Goal: Transaction & Acquisition: Purchase product/service

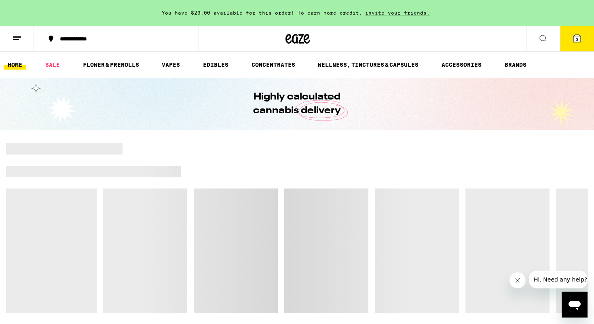
click at [576, 46] on button "3" at bounding box center [577, 38] width 34 height 25
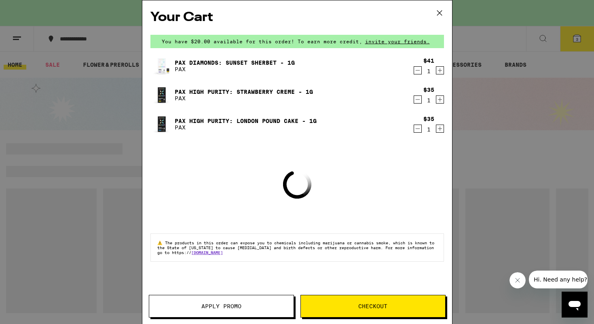
click at [415, 70] on icon "Decrement" at bounding box center [417, 70] width 7 height 10
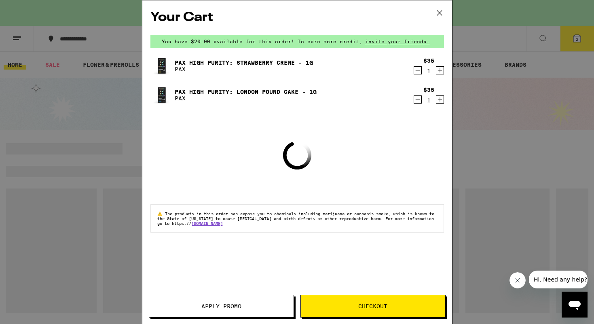
click at [418, 75] on icon "Decrement" at bounding box center [417, 70] width 7 height 10
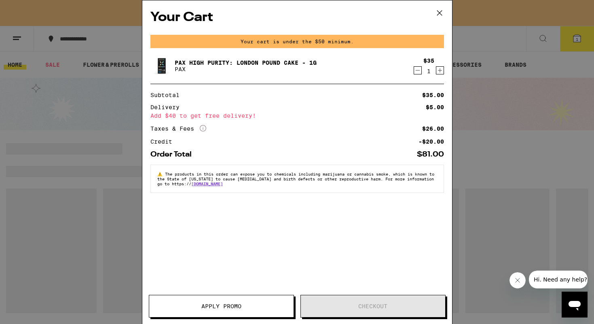
click at [418, 75] on icon "Decrement" at bounding box center [417, 70] width 7 height 10
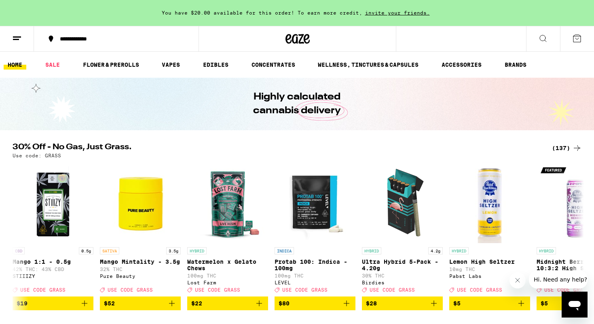
click at [430, 156] on div "Use code: GRASS" at bounding box center [297, 155] width 569 height 5
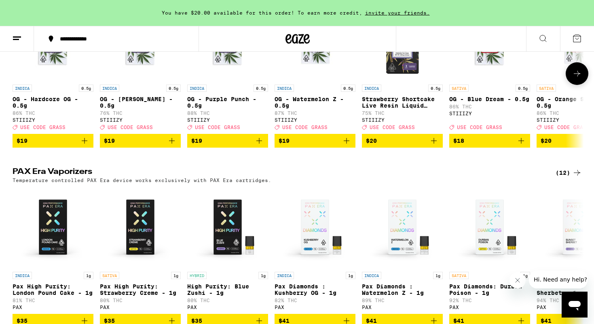
scroll to position [2038, 0]
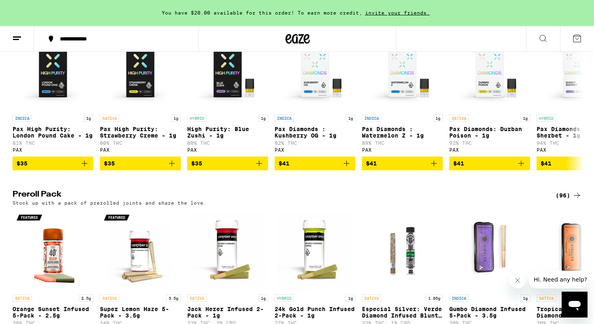
click at [558, 20] on div "(12)" at bounding box center [568, 16] width 26 height 10
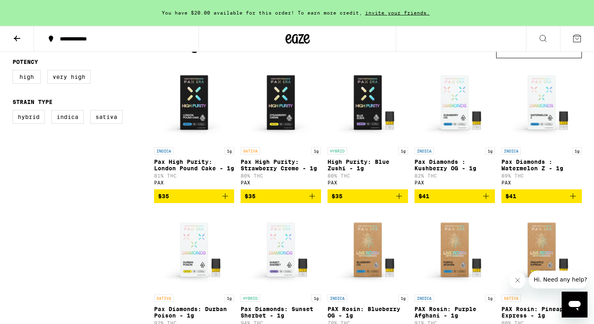
scroll to position [80, 0]
click at [529, 195] on button "$41" at bounding box center [541, 196] width 80 height 14
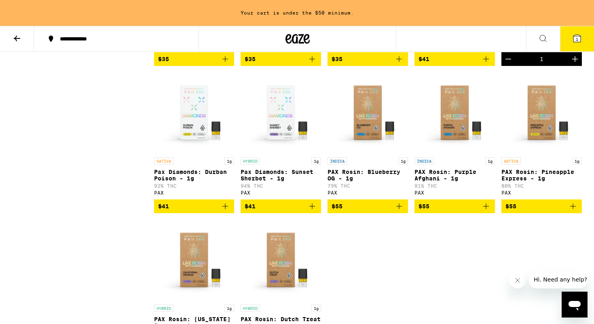
scroll to position [198, 0]
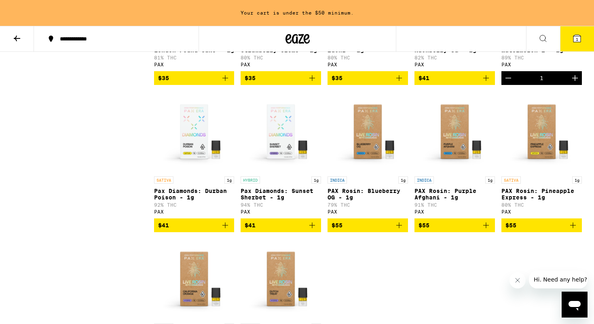
click at [273, 230] on span "$41" at bounding box center [280, 225] width 72 height 10
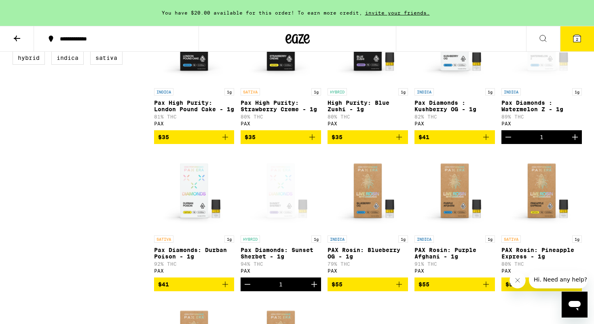
scroll to position [67, 0]
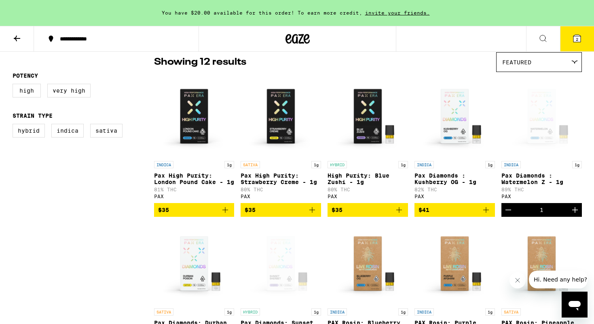
click at [296, 215] on span "$35" at bounding box center [280, 210] width 72 height 10
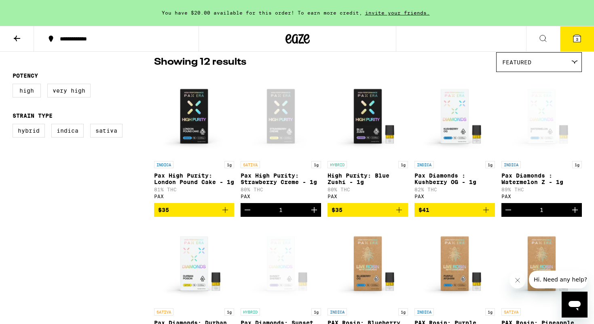
click at [576, 40] on span "3" at bounding box center [576, 39] width 2 height 5
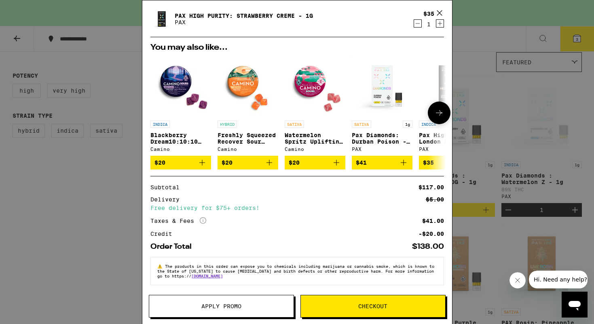
scroll to position [110, 0]
click at [362, 303] on span "Checkout" at bounding box center [372, 306] width 29 height 6
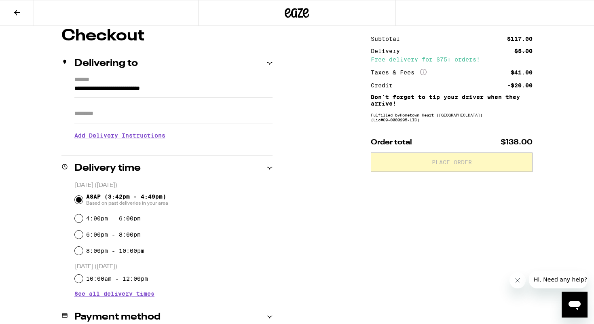
scroll to position [173, 0]
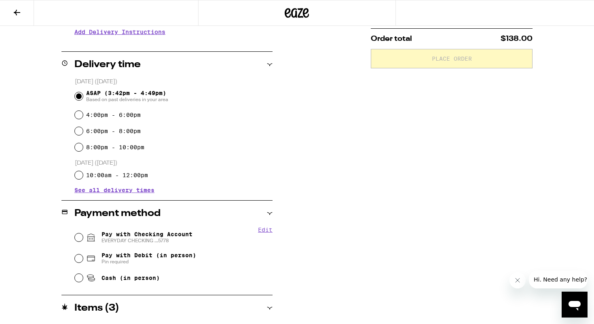
click at [69, 237] on div "Edit Pay with Checking Account EVERYDAY CHECKING ...5778 Pay with Debit (in per…" at bounding box center [166, 256] width 211 height 60
click at [78, 237] on input "Pay with Checking Account EVERYDAY CHECKING ...5778" at bounding box center [79, 237] width 8 height 8
radio input "true"
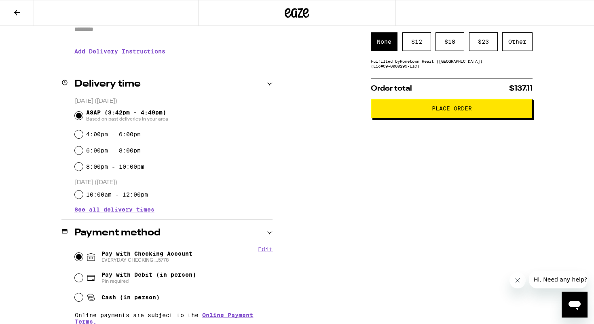
scroll to position [67, 0]
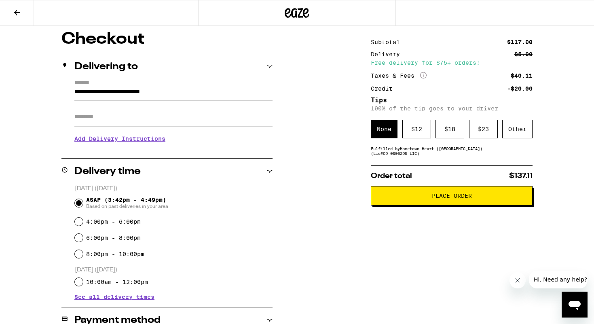
click at [413, 205] on button "Place Order" at bounding box center [452, 195] width 162 height 19
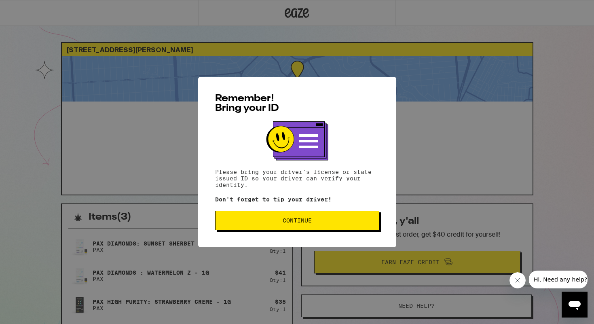
click at [352, 212] on button "Continue" at bounding box center [297, 220] width 164 height 19
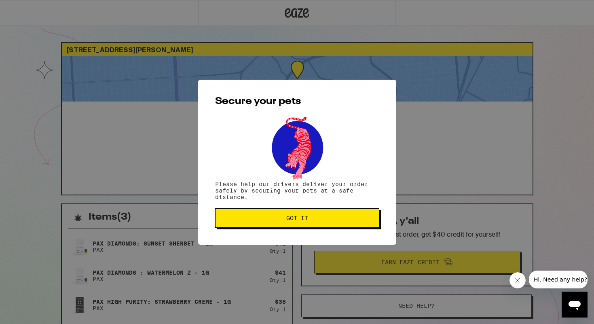
click at [352, 212] on button "Got it" at bounding box center [297, 217] width 164 height 19
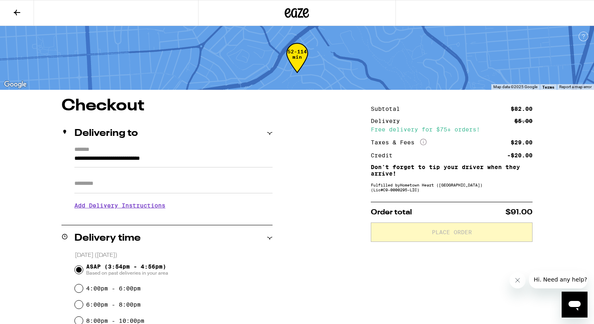
click at [8, 14] on button at bounding box center [17, 12] width 34 height 25
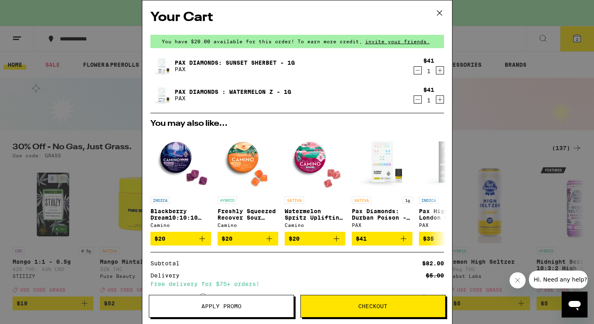
click at [494, 125] on div "Your Cart You have $20.00 available for this order! To earn more credit, invite…" at bounding box center [297, 162] width 594 height 324
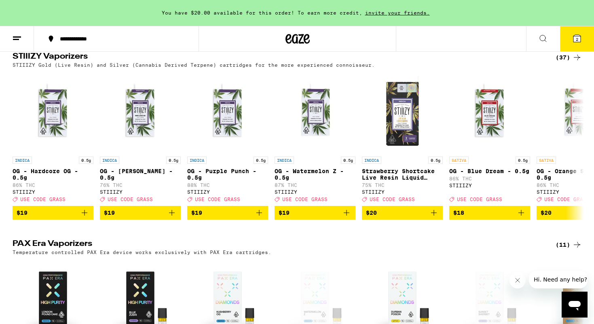
scroll to position [1921, 0]
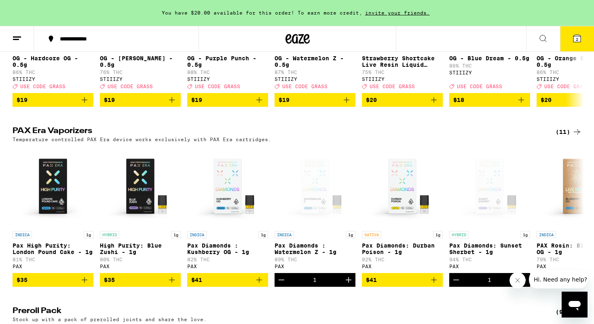
click at [573, 137] on icon at bounding box center [577, 132] width 10 height 10
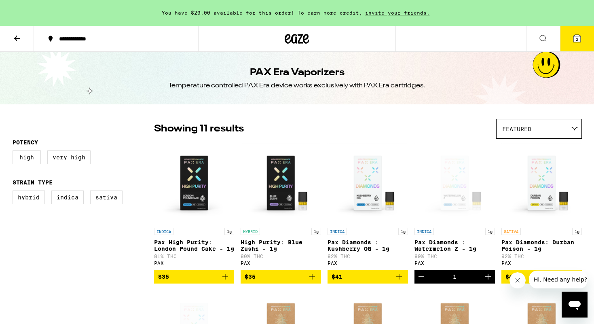
click at [560, 188] on img "Open page for Pax Diamonds: Durban Poison - 1g from PAX" at bounding box center [541, 183] width 80 height 81
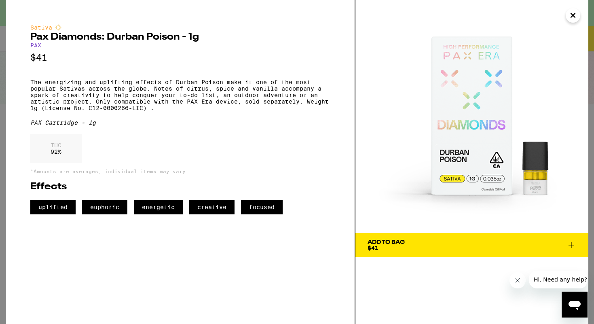
click at [569, 14] on icon "Close" at bounding box center [573, 15] width 10 height 12
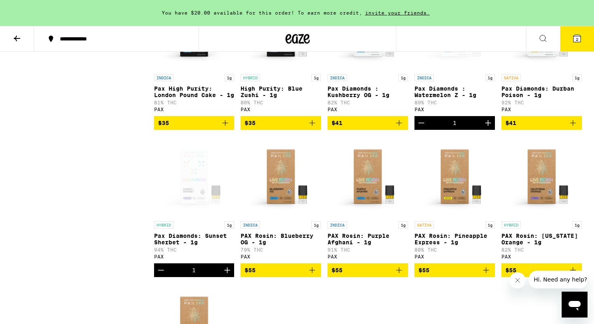
scroll to position [153, 0]
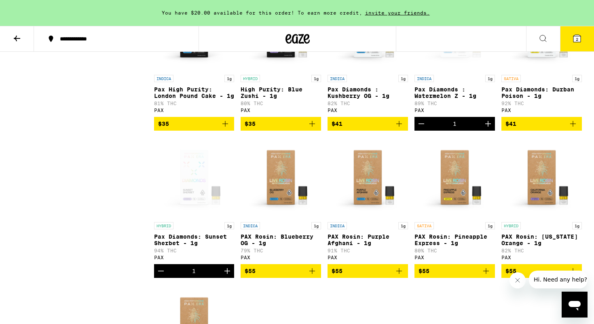
click at [550, 129] on span "$41" at bounding box center [541, 124] width 72 height 10
click at [574, 41] on icon at bounding box center [576, 38] width 7 height 7
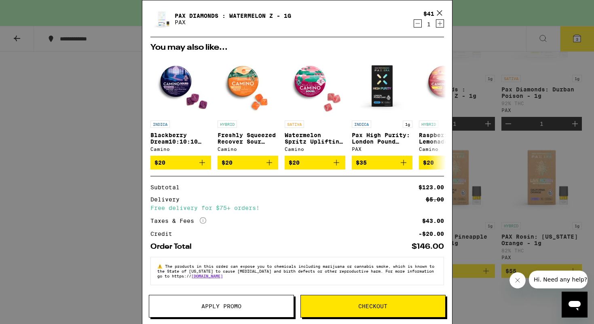
scroll to position [110, 0]
click at [383, 299] on button "Checkout" at bounding box center [372, 306] width 145 height 23
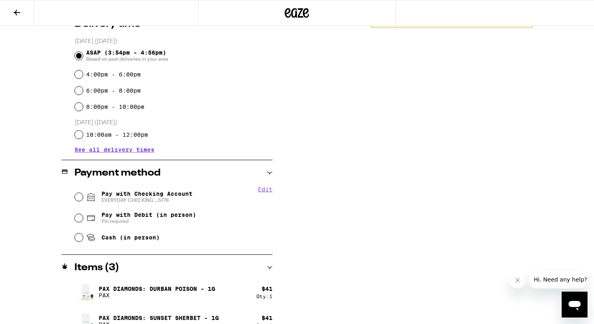
scroll to position [239, 0]
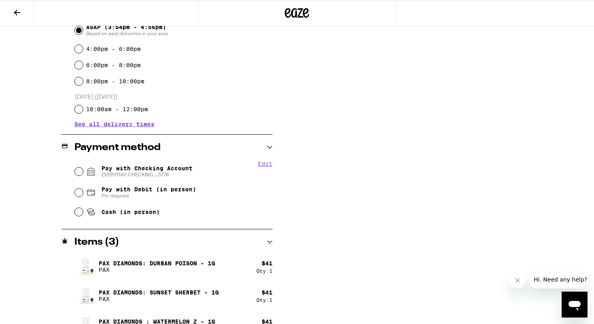
click at [197, 164] on div "Pay with Checking Account EVERYDAY CHECKING ...5778" at bounding box center [174, 171] width 198 height 21
click at [186, 171] on span "Pay with Checking Account EVERYDAY CHECKING ...5778" at bounding box center [146, 171] width 91 height 13
click at [83, 171] on input "Pay with Checking Account EVERYDAY CHECKING ...5778" at bounding box center [79, 171] width 8 height 8
radio input "true"
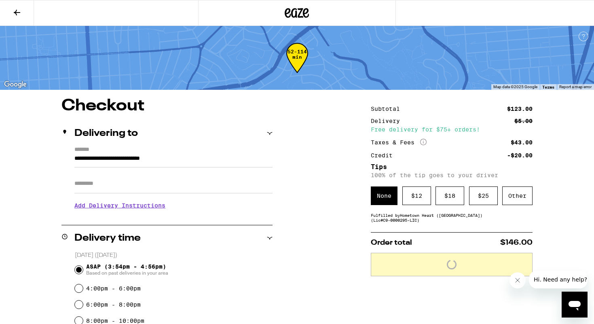
scroll to position [0, 0]
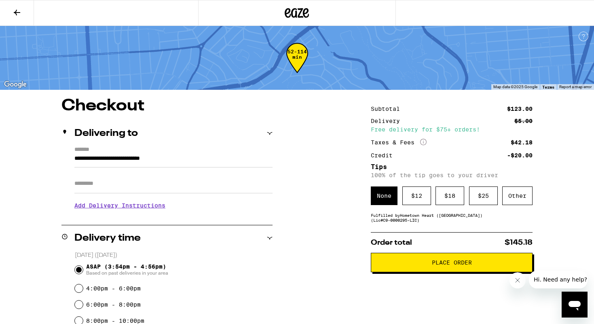
click at [472, 270] on button "Place Order" at bounding box center [452, 262] width 162 height 19
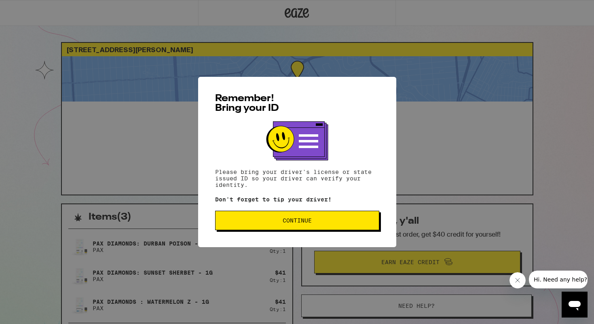
click at [336, 237] on div "Remember! Bring your ID Please bring your driver's license or state issued ID s…" at bounding box center [297, 162] width 198 height 170
click at [336, 225] on button "Continue" at bounding box center [297, 220] width 164 height 19
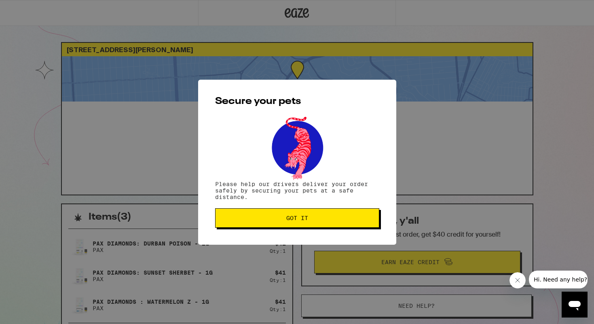
click at [285, 217] on span "Got it" at bounding box center [297, 218] width 150 height 6
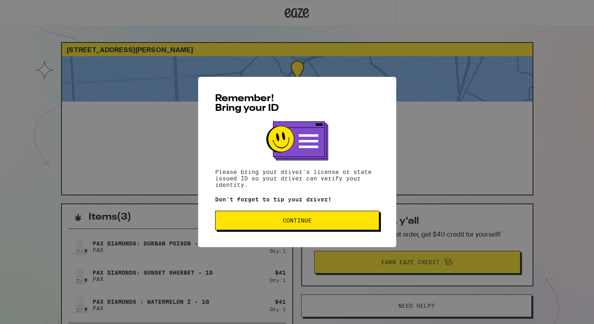
click at [292, 230] on button "Continue" at bounding box center [297, 220] width 164 height 19
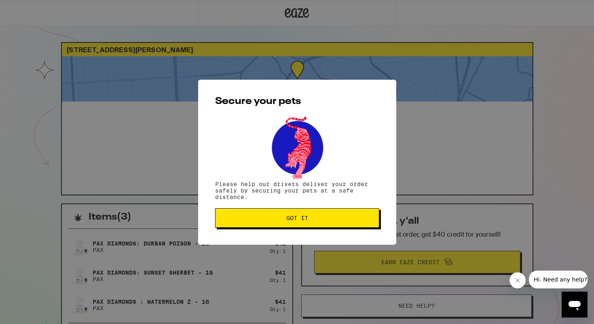
click at [292, 230] on div "Secure your pets Please help our drivers deliver your order safely by securing …" at bounding box center [297, 162] width 198 height 165
click at [295, 217] on span "Got it" at bounding box center [297, 218] width 22 height 6
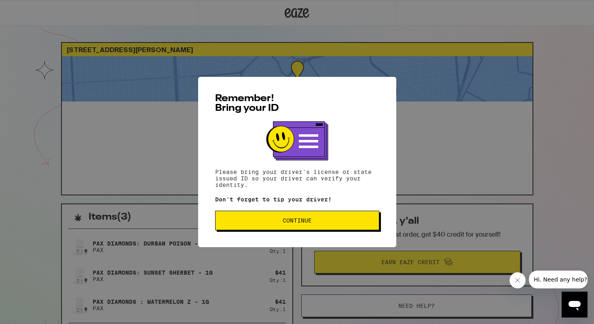
click at [300, 223] on span "Continue" at bounding box center [296, 220] width 29 height 6
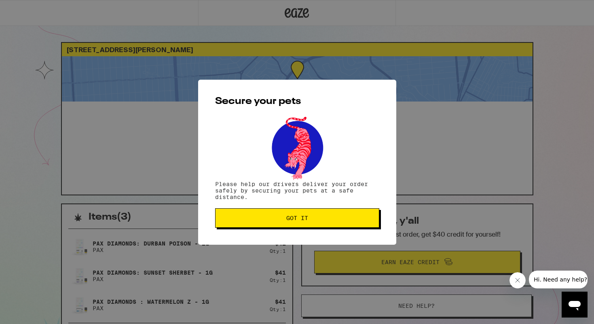
click at [301, 223] on button "Got it" at bounding box center [297, 217] width 164 height 19
